Goal: Navigation & Orientation: Find specific page/section

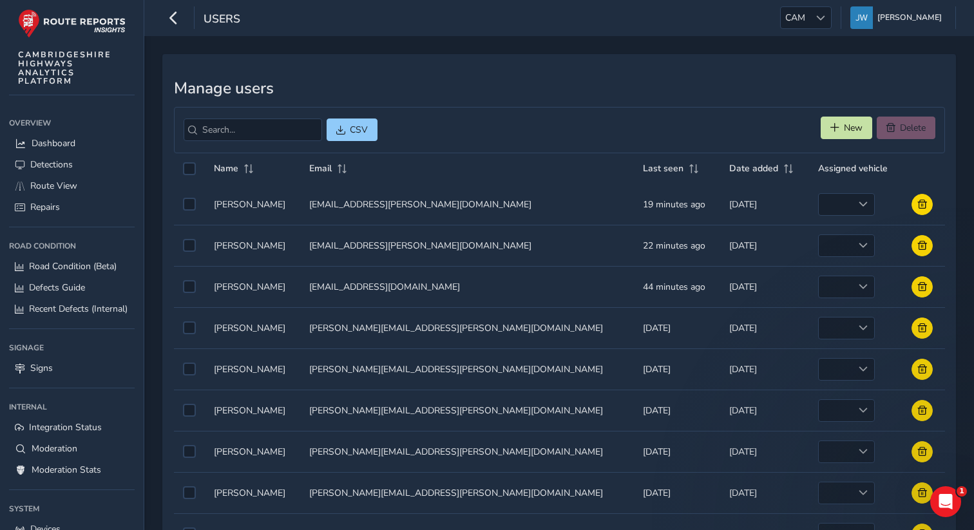
scroll to position [86, 0]
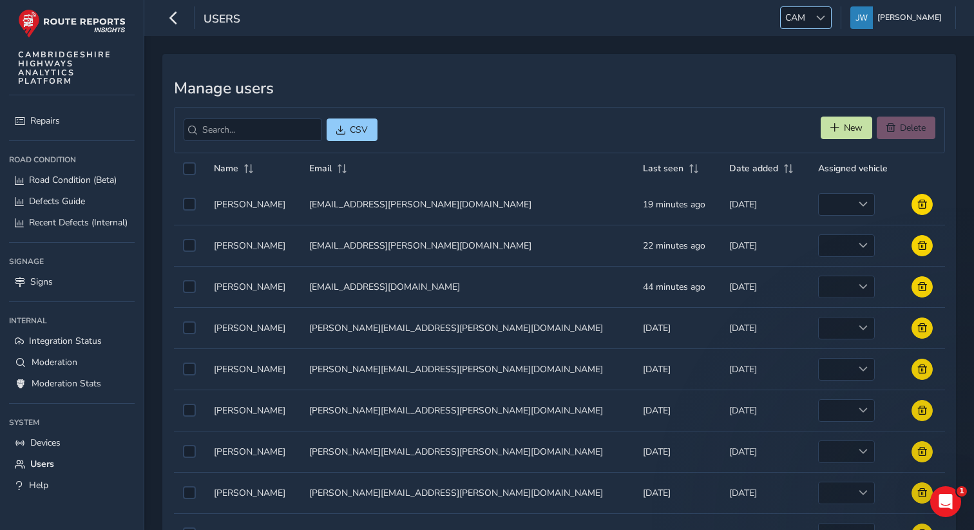
click at [831, 24] on div at bounding box center [820, 17] width 21 height 21
click at [811, 122] on li "LAN" at bounding box center [837, 121] width 90 height 21
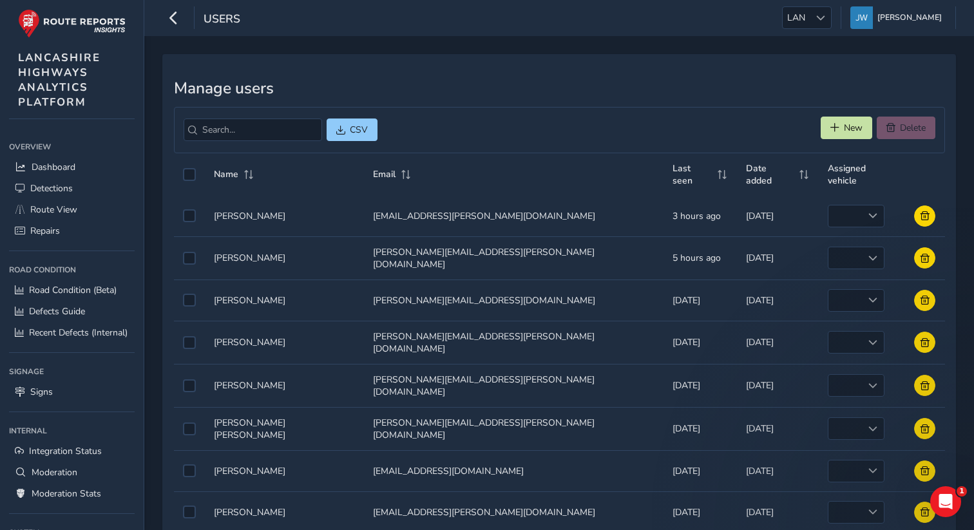
scroll to position [110, 0]
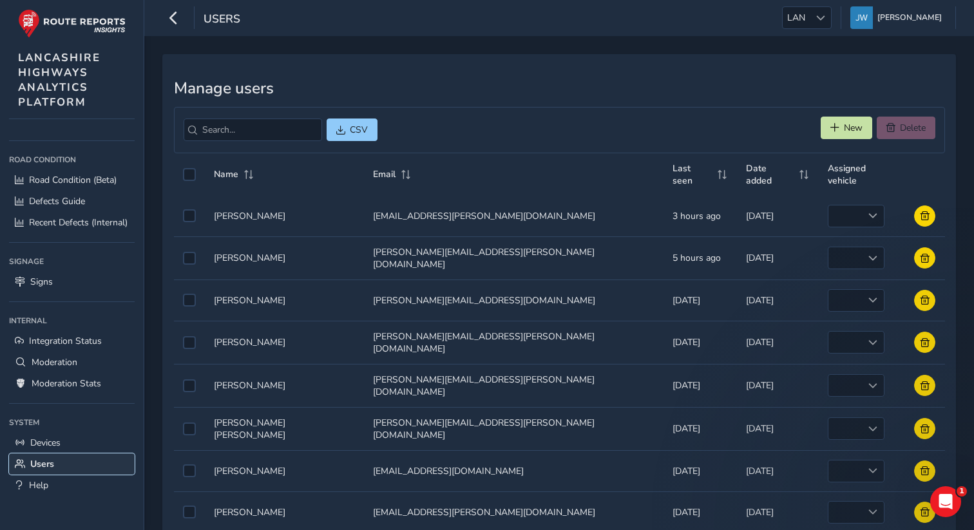
click at [52, 469] on span "Users" at bounding box center [42, 464] width 24 height 12
click at [55, 440] on span "Devices" at bounding box center [45, 443] width 30 height 12
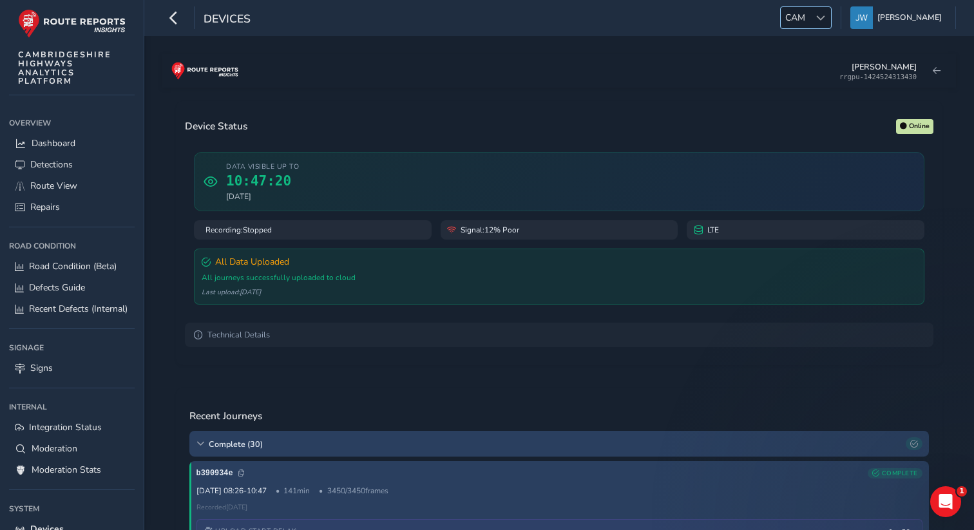
scroll to position [86, 0]
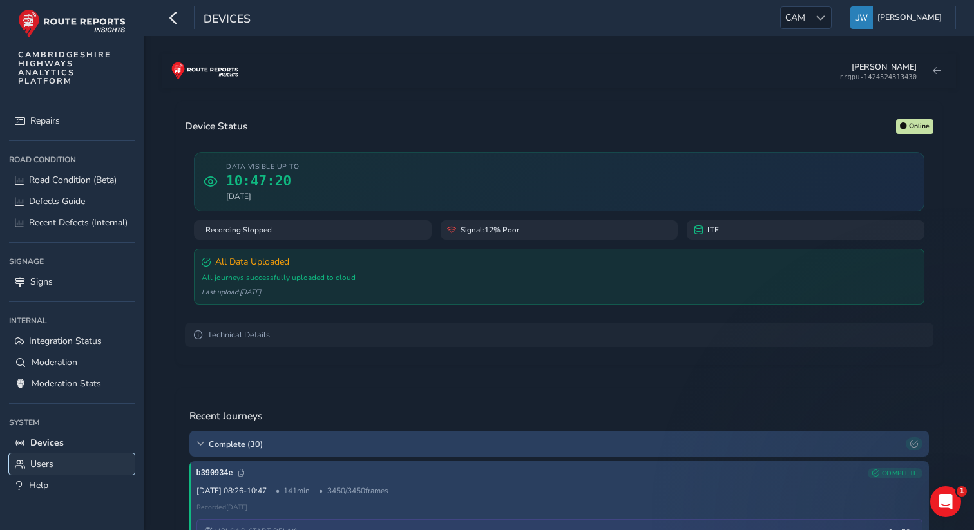
click at [41, 465] on span "Users" at bounding box center [41, 464] width 23 height 12
